Goal: Task Accomplishment & Management: Manage account settings

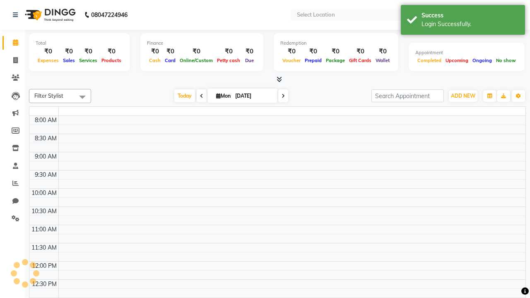
select select "en"
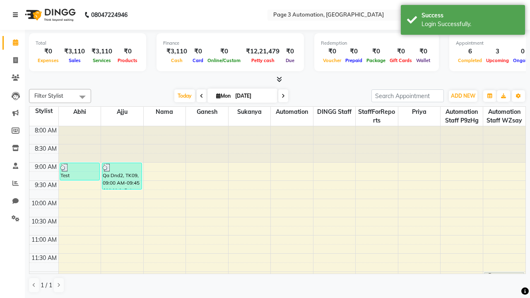
click at [17, 15] on icon at bounding box center [15, 15] width 5 height 6
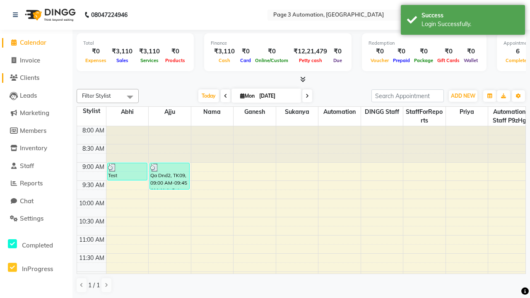
click at [36, 78] on span "Clients" at bounding box center [29, 78] width 19 height 8
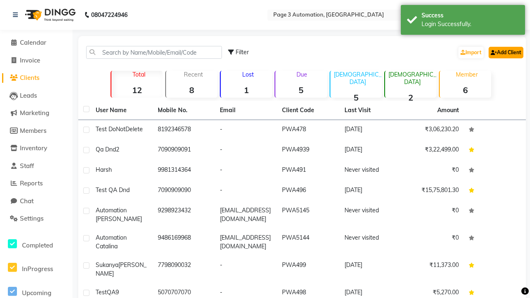
click at [506, 52] on link "Add Client" at bounding box center [506, 53] width 35 height 12
select select "22"
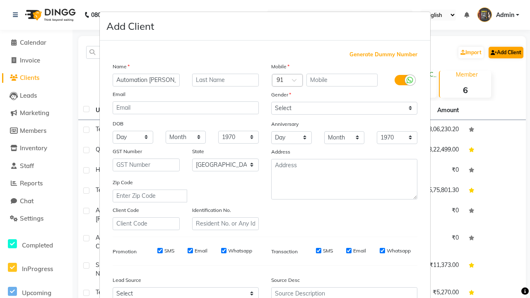
type input "Automation [PERSON_NAME]"
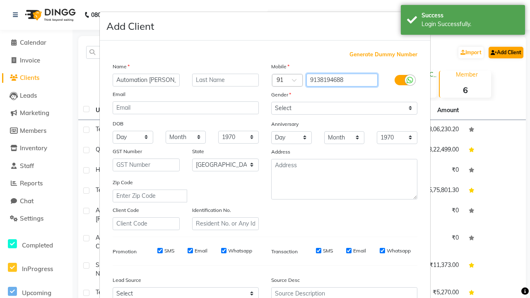
type input "9138194688"
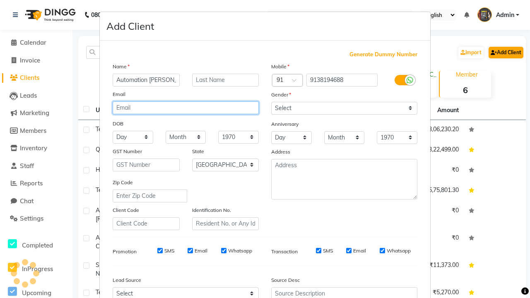
type input "[EMAIL_ADDRESS][DOMAIN_NAME]"
select select "[DEMOGRAPHIC_DATA]"
type input "[EMAIL_ADDRESS][DOMAIN_NAME]"
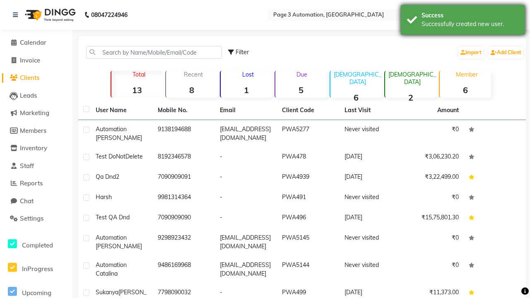
click at [463, 21] on div "Successfully created new user." at bounding box center [470, 24] width 97 height 9
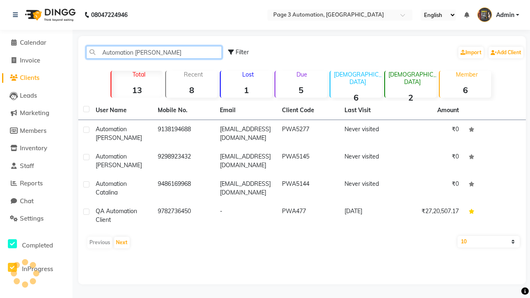
type input "Automation [PERSON_NAME]"
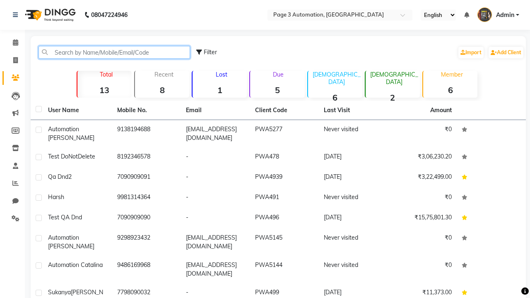
click at [114, 52] on input "text" at bounding box center [115, 52] width 152 height 13
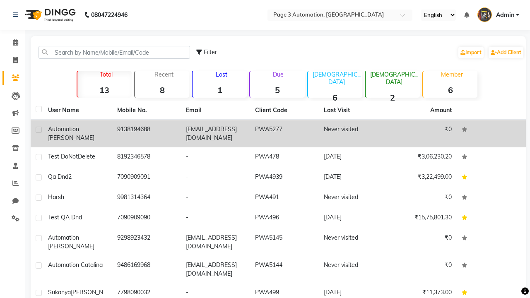
click at [39, 130] on label at bounding box center [39, 130] width 6 height 6
click at [39, 130] on input "checkbox" at bounding box center [38, 130] width 5 height 5
checkbox input "true"
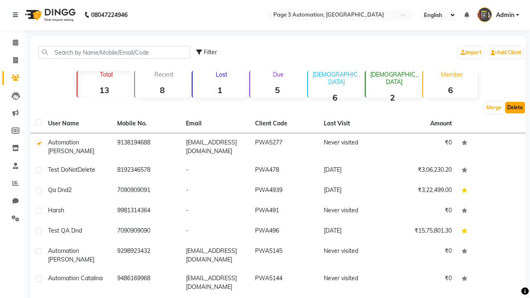
click at [515, 108] on button "Delete" at bounding box center [516, 108] width 20 height 12
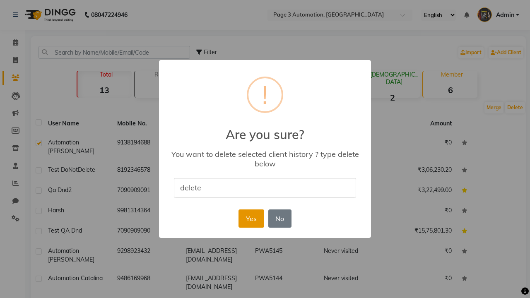
type input "delete"
click at [251, 218] on button "Yes" at bounding box center [251, 219] width 25 height 18
